Goal: Task Accomplishment & Management: Use online tool/utility

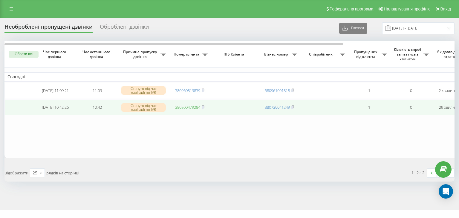
click at [185, 109] on link "380500479284" at bounding box center [187, 107] width 25 height 5
click at [180, 107] on link "380960819839" at bounding box center [187, 107] width 25 height 5
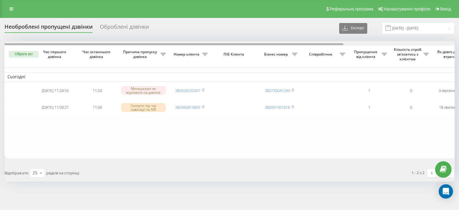
scroll to position [0, 147]
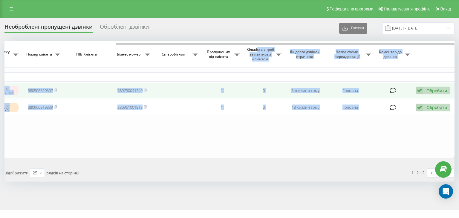
drag, startPoint x: 196, startPoint y: 45, endPoint x: 360, endPoint y: 82, distance: 168.3
click at [294, 56] on div "Обрати всі Час першого дзвінка Час останнього дзвінка Причина пропуску дзвінка …" at bounding box center [229, 99] width 450 height 117
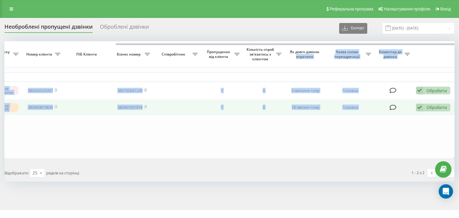
click at [436, 106] on div "Обробити" at bounding box center [436, 108] width 21 height 6
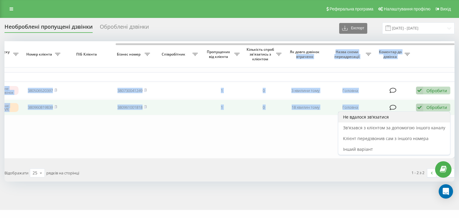
click at [386, 113] on div "Не вдалося зв'язатися" at bounding box center [394, 117] width 112 height 11
